Goal: Information Seeking & Learning: Learn about a topic

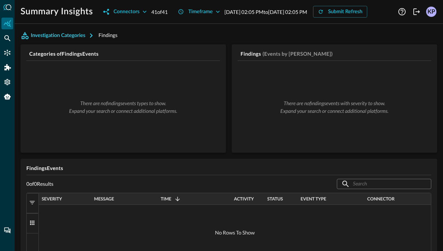
click at [79, 41] on button "Investigation Categories" at bounding box center [60, 36] width 78 height 12
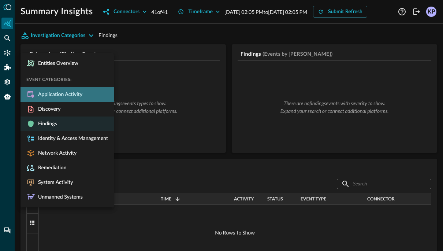
click at [72, 97] on span "Application Activity" at bounding box center [58, 94] width 47 height 7
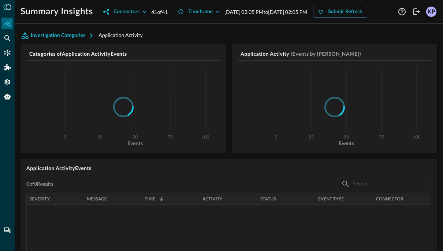
click at [164, 41] on div "Investigation Categories Application Activity" at bounding box center [229, 36] width 417 height 12
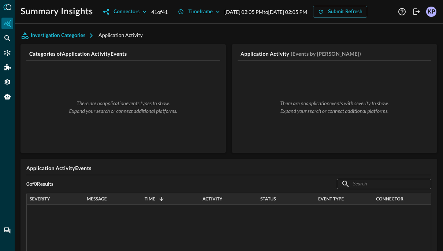
click at [15, 39] on div "Summary Insights Connectors 41 of 41 Timeframe [DATE] 02:05 PM to [DATE] 02:05 …" at bounding box center [229, 125] width 429 height 251
click at [11, 39] on div "Federated Search" at bounding box center [7, 38] width 12 height 12
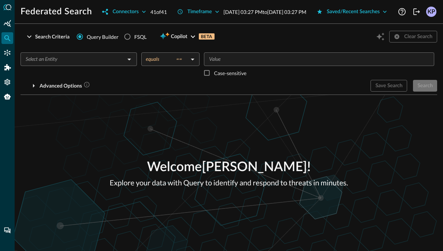
click at [70, 62] on div "​ equals == equals ​ ​ Case-sensitive Advanced Options Save Search Search You w…" at bounding box center [229, 69] width 417 height 45
click at [70, 65] on div "​" at bounding box center [79, 59] width 117 height 14
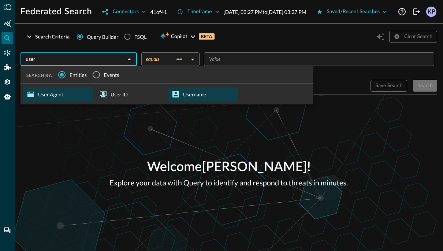
click at [173, 97] on icon at bounding box center [176, 94] width 7 height 7
type input "Username"
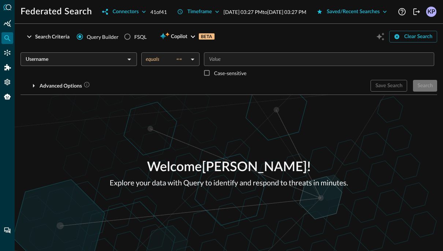
click at [176, 73] on body "Federated Search Connectors 41 of 41 Timeframe [DATE] 03:27 PM to [DATE] 03:27 …" at bounding box center [221, 125] width 443 height 251
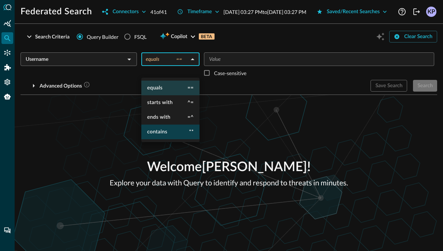
click at [171, 126] on li "contains **" at bounding box center [170, 132] width 58 height 15
type input "contains"
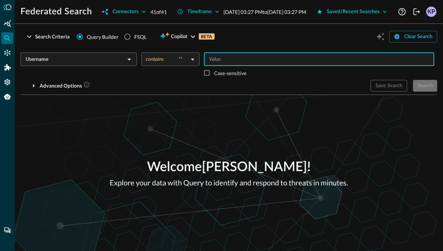
click at [214, 64] on input "Value" at bounding box center [318, 59] width 225 height 9
type input "k"
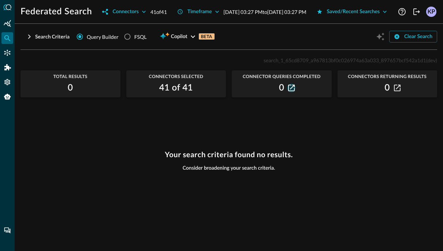
click at [294, 91] on icon "button" at bounding box center [291, 88] width 7 height 7
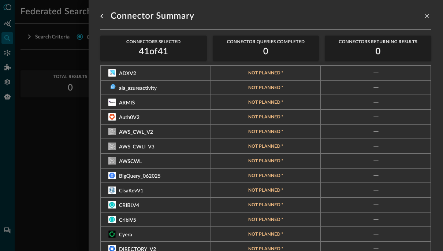
click at [68, 125] on div at bounding box center [221, 125] width 443 height 251
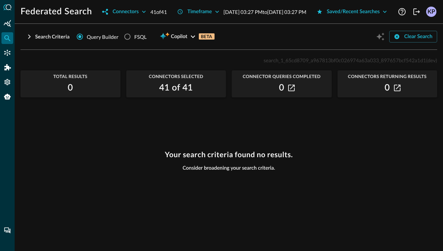
click at [308, 44] on div "Search Criteria Query Builder FSQL Copilot BETA Clear Search" at bounding box center [229, 37] width 417 height 14
click at [52, 41] on div "Search Criteria" at bounding box center [52, 36] width 34 height 9
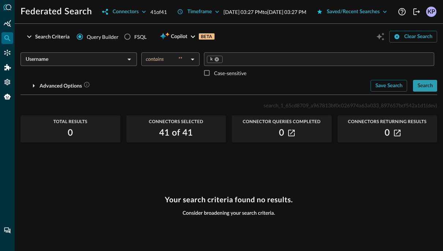
click at [417, 92] on button "Search" at bounding box center [425, 86] width 24 height 12
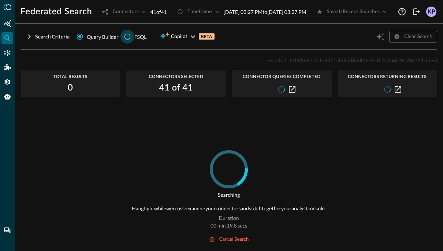
click at [129, 44] on input "FSQL" at bounding box center [128, 37] width 14 height 14
radio input "true"
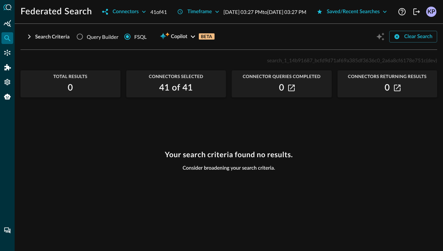
click at [92, 41] on span "Query Builder" at bounding box center [103, 37] width 32 height 8
click at [87, 44] on input "Query Builder" at bounding box center [80, 37] width 14 height 14
radio input "true"
radio input "false"
click at [141, 175] on div "Your search criteria found no results. Consider broadening your search criteria." at bounding box center [229, 196] width 417 height 92
